Goal: Navigation & Orientation: Understand site structure

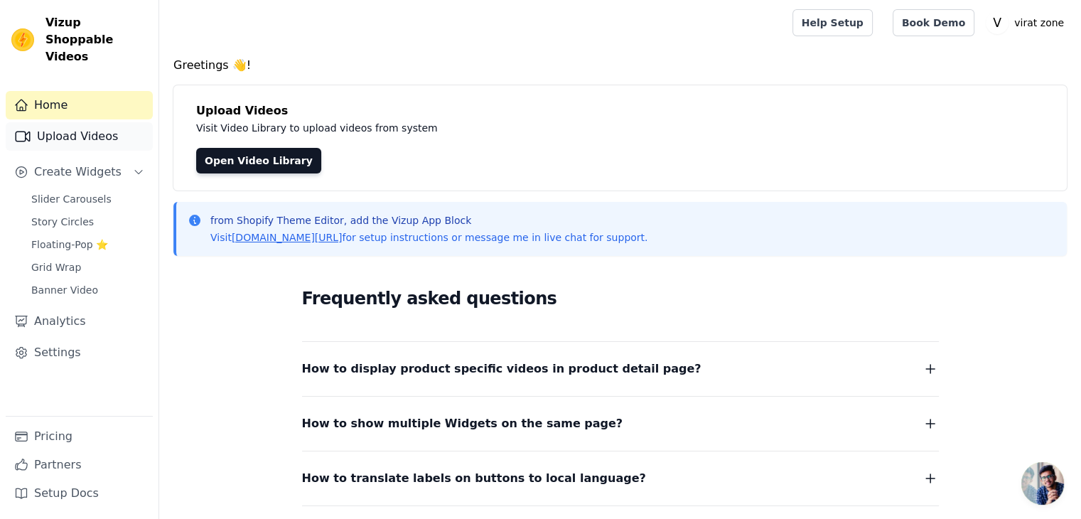
click at [104, 129] on link "Upload Videos" at bounding box center [79, 136] width 147 height 28
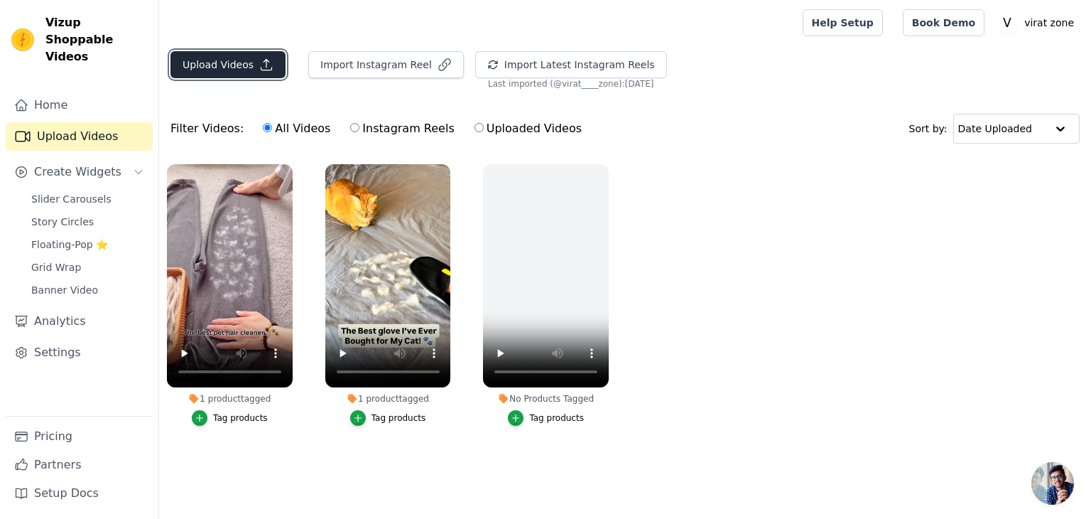
click at [264, 66] on icon "button" at bounding box center [266, 65] width 14 height 14
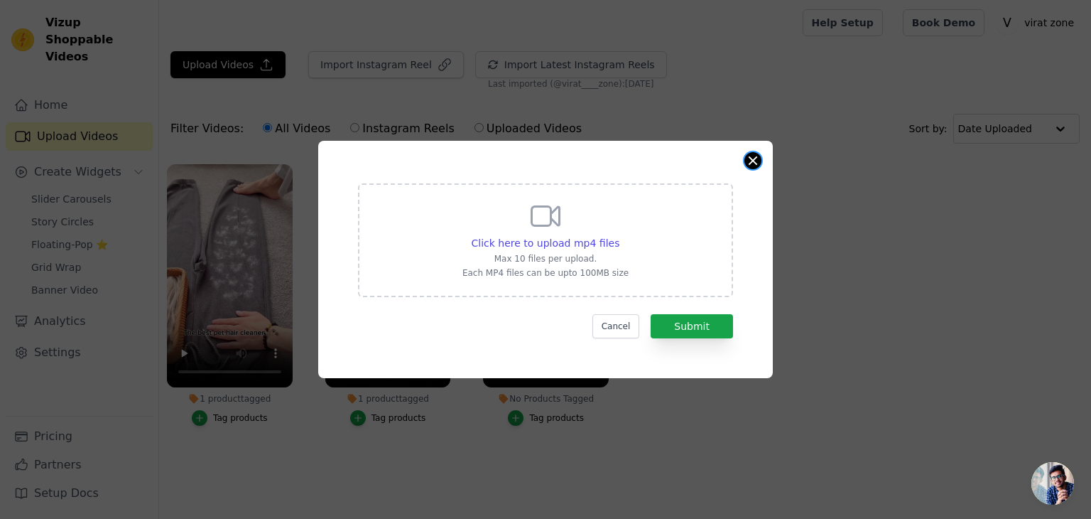
click at [755, 161] on button "Close modal" at bounding box center [753, 160] width 17 height 17
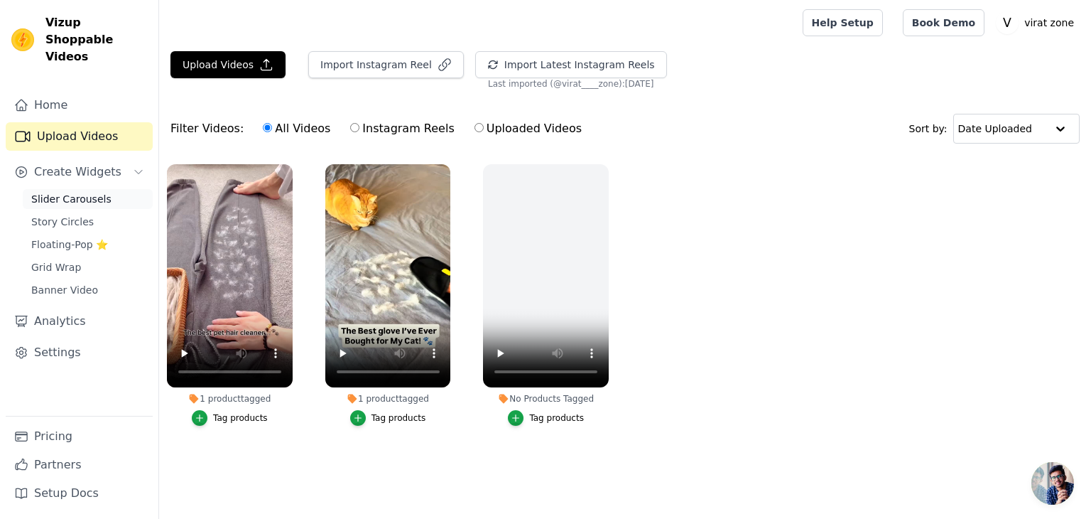
click at [74, 192] on span "Slider Carousels" at bounding box center [71, 199] width 80 height 14
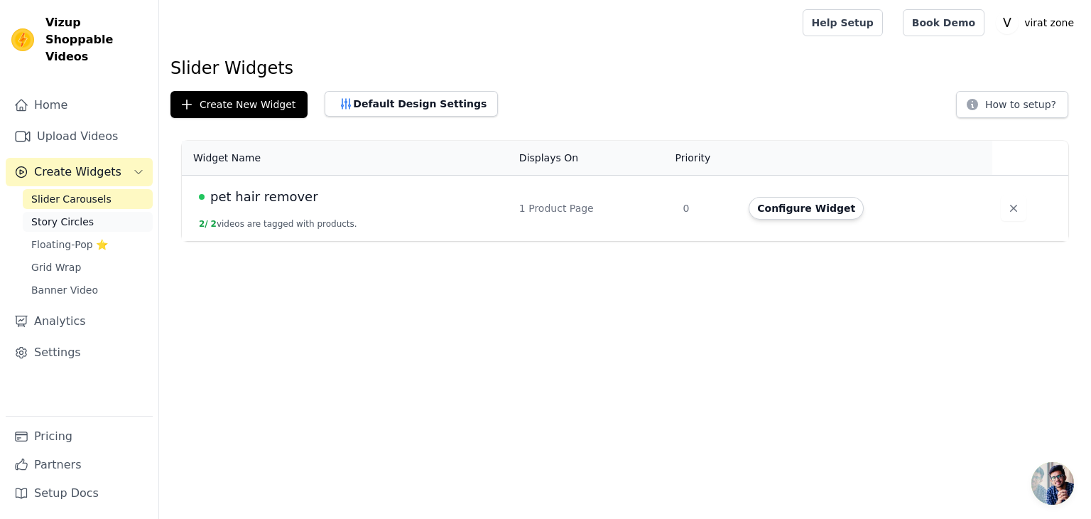
click at [89, 212] on link "Story Circles" at bounding box center [88, 222] width 130 height 20
click at [90, 192] on span "Slider Carousels" at bounding box center [71, 199] width 80 height 14
click at [74, 215] on span "Story Circles" at bounding box center [62, 222] width 63 height 14
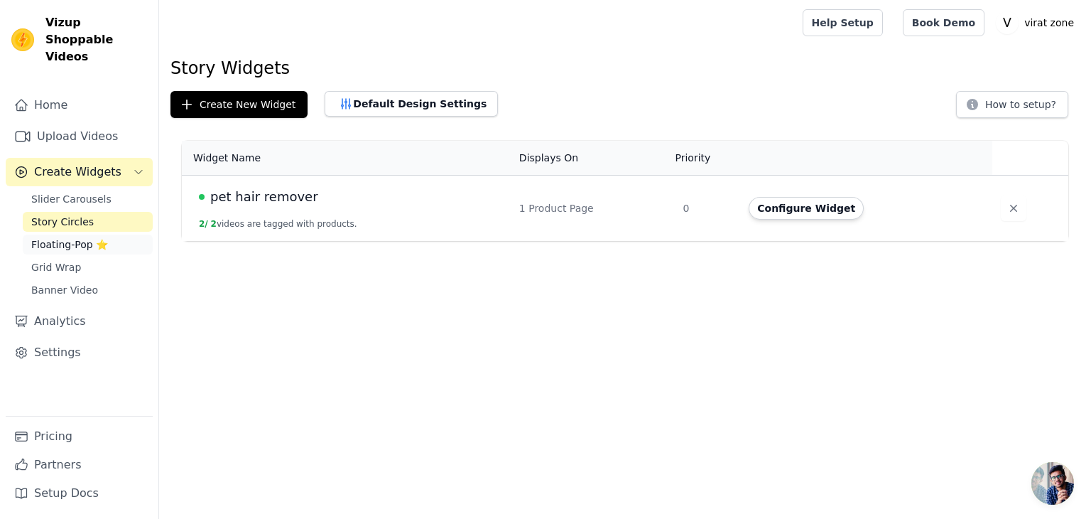
click at [72, 237] on span "Floating-Pop ⭐" at bounding box center [69, 244] width 77 height 14
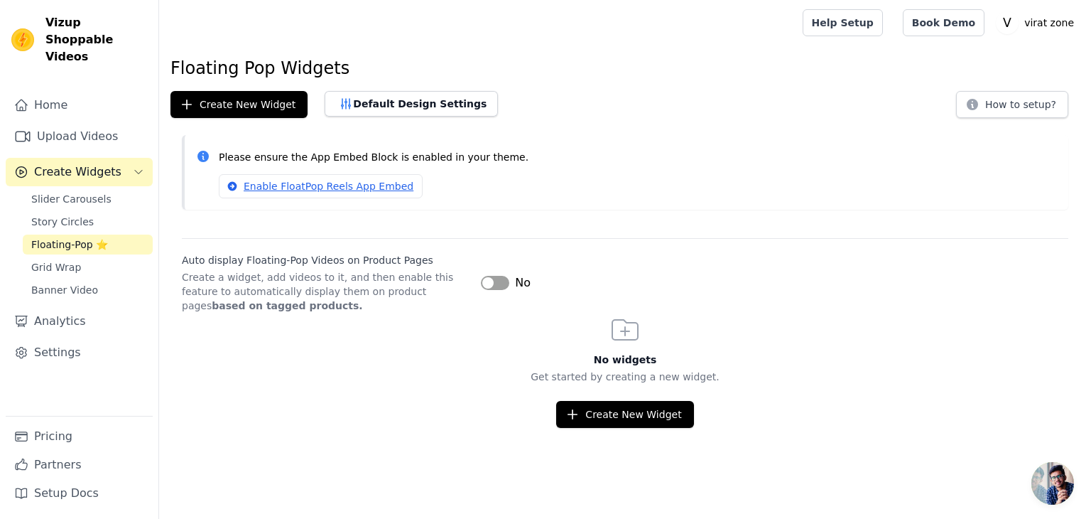
click at [488, 282] on button "Label" at bounding box center [495, 283] width 28 height 14
click at [497, 280] on button "Label" at bounding box center [495, 283] width 28 height 14
click at [813, 282] on div "Label No" at bounding box center [775, 282] width 588 height 17
